Goal: Navigation & Orientation: Find specific page/section

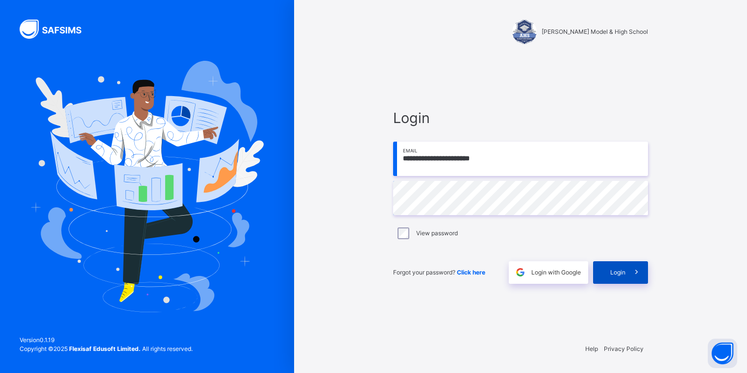
click at [617, 273] on span "Login" at bounding box center [617, 272] width 15 height 9
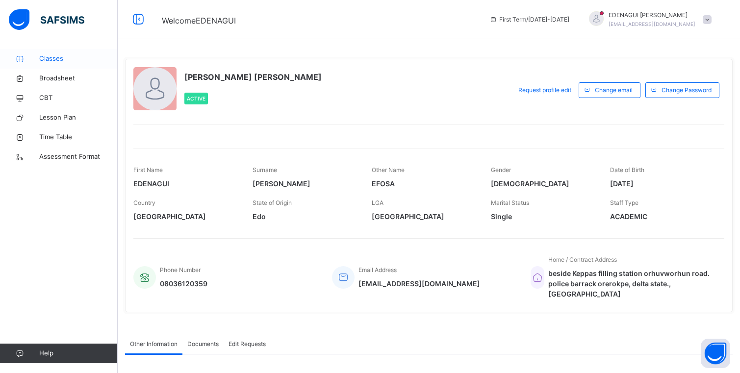
click at [62, 61] on span "Classes" at bounding box center [78, 59] width 78 height 10
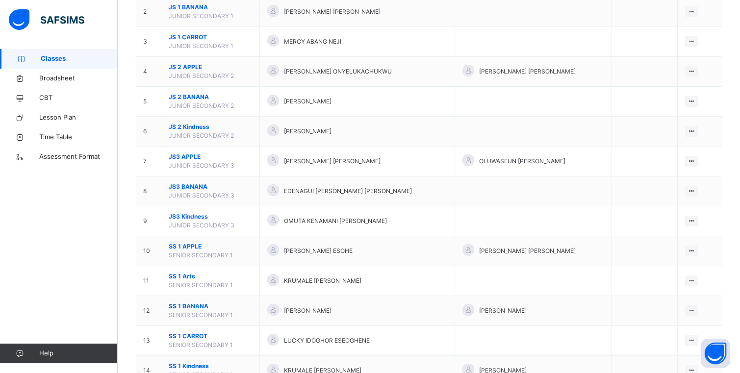
scroll to position [149, 0]
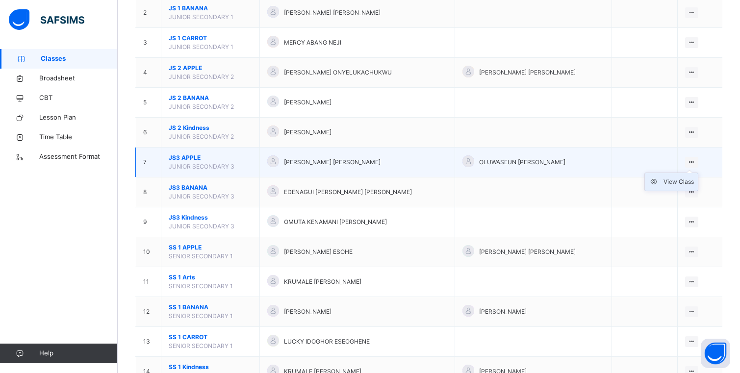
click at [683, 180] on div "View Class" at bounding box center [678, 182] width 30 height 10
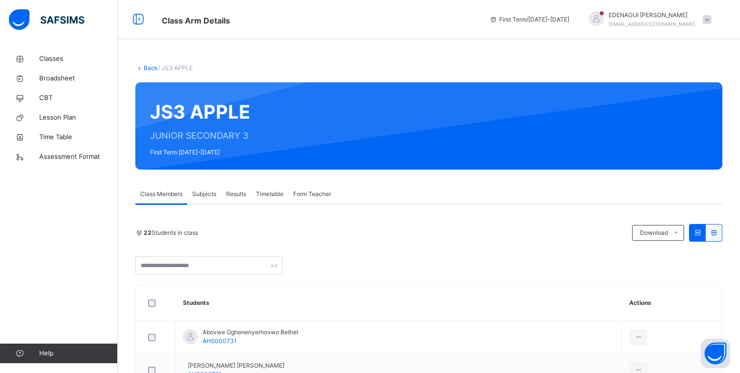
click at [206, 195] on span "Subjects" at bounding box center [204, 194] width 24 height 9
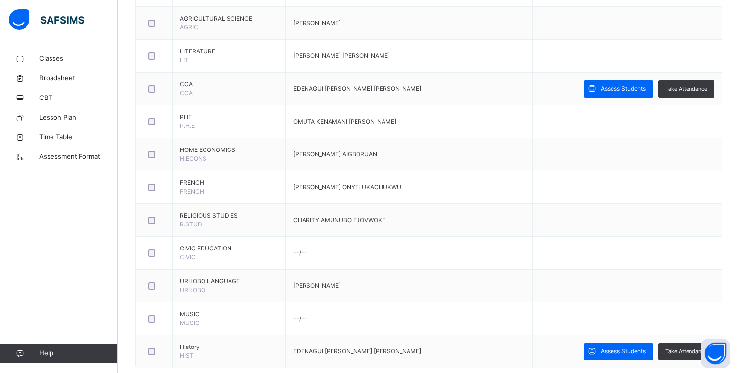
scroll to position [523, 0]
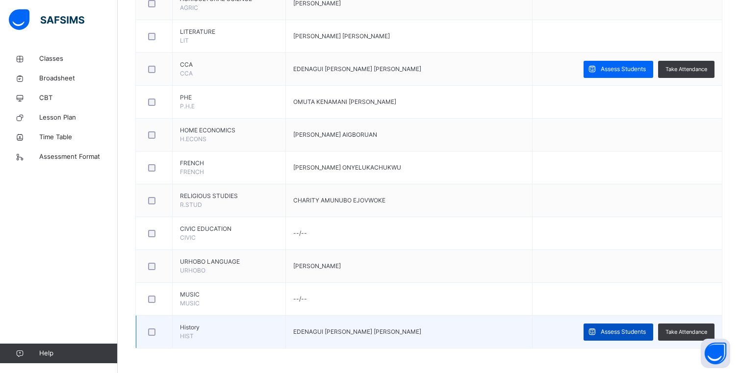
click at [640, 330] on span "Assess Students" at bounding box center [622, 331] width 45 height 9
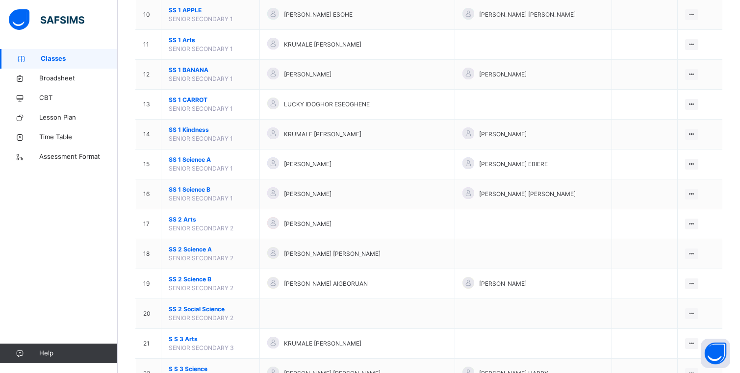
scroll to position [426, 0]
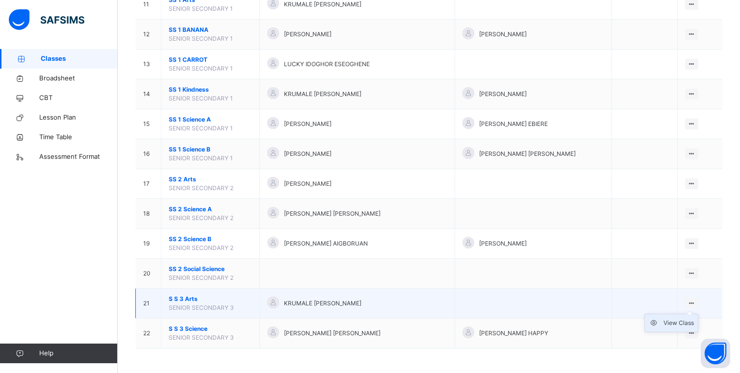
click at [681, 322] on div "View Class" at bounding box center [678, 323] width 30 height 10
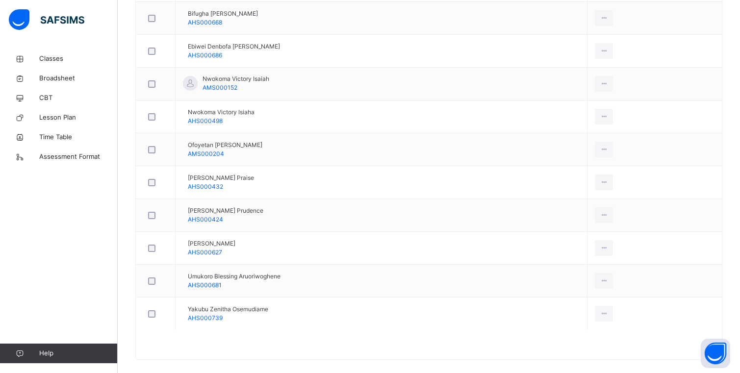
scroll to position [429, 0]
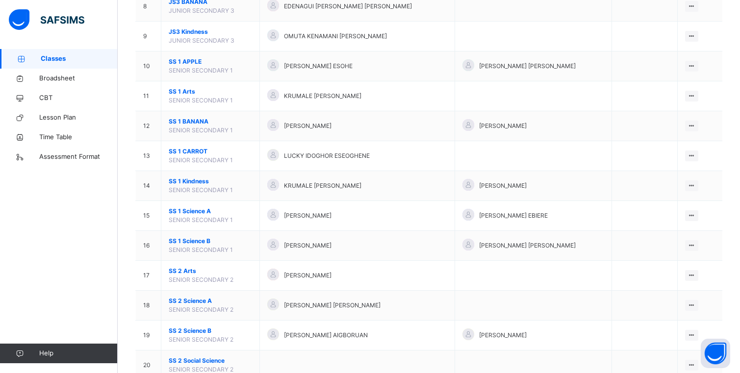
scroll to position [338, 0]
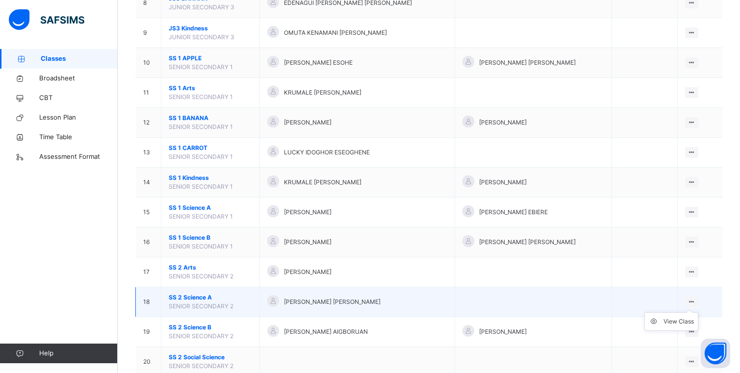
click at [695, 300] on icon at bounding box center [691, 301] width 8 height 7
click at [683, 322] on div "View Class" at bounding box center [678, 322] width 30 height 10
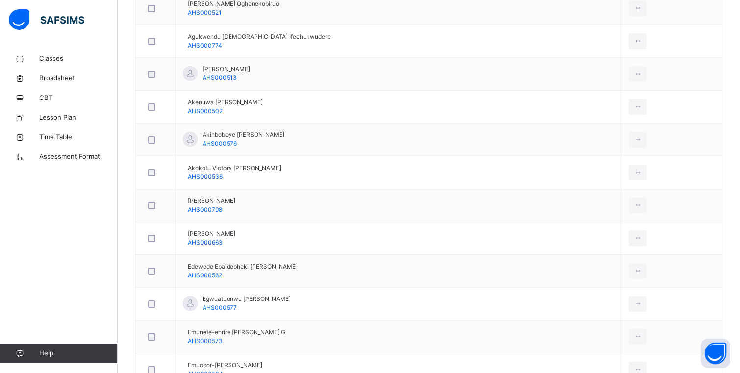
scroll to position [334, 0]
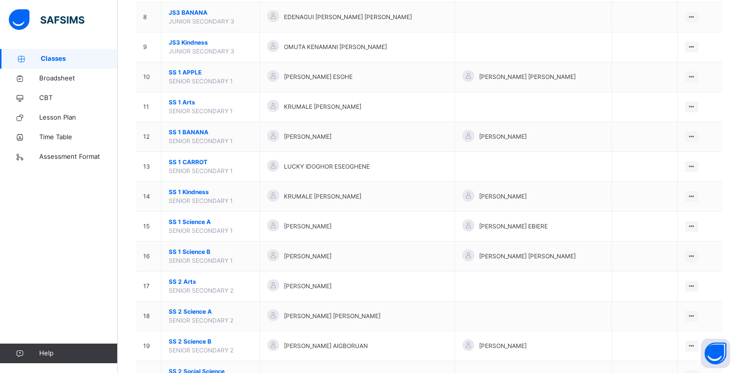
scroll to position [326, 0]
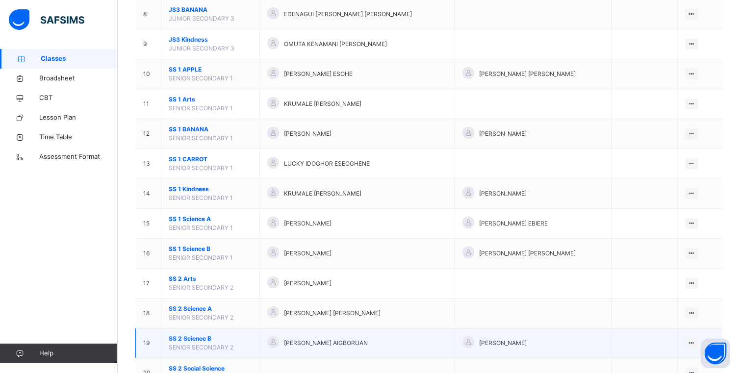
click at [202, 338] on span "SS 2 Science B" at bounding box center [210, 338] width 83 height 9
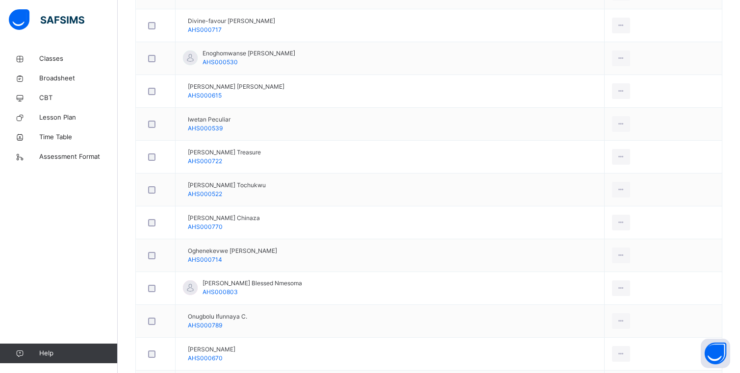
scroll to position [560, 0]
